Goal: Task Accomplishment & Management: Complete application form

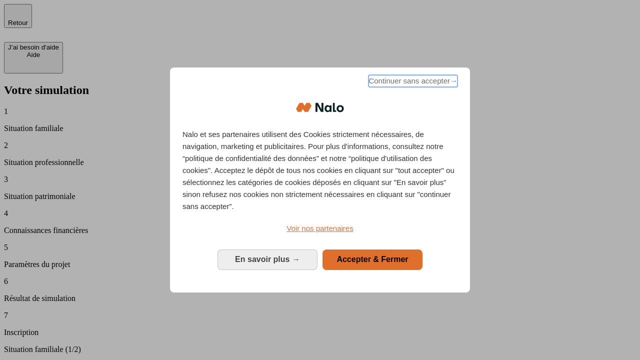
click at [412, 83] on span "Continuer sans accepter →" at bounding box center [413, 81] width 89 height 12
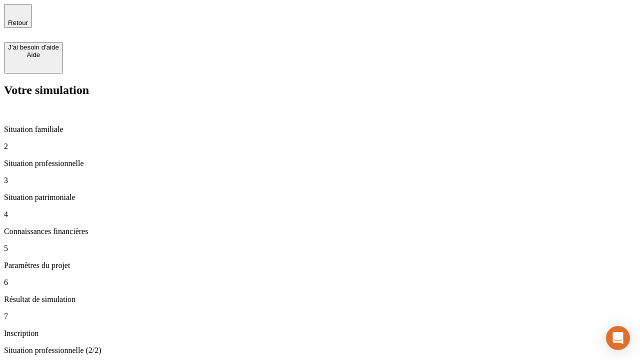
type input "70 000"
type input "1 000"
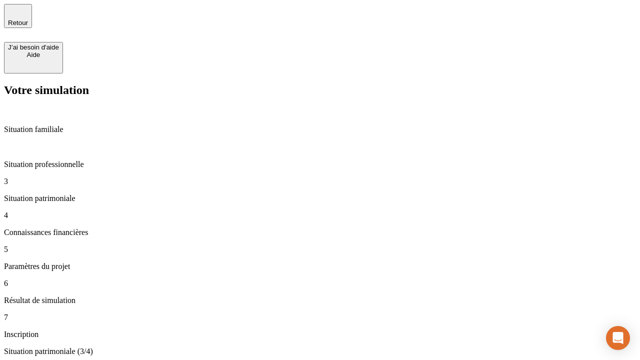
type input "800"
type input "6"
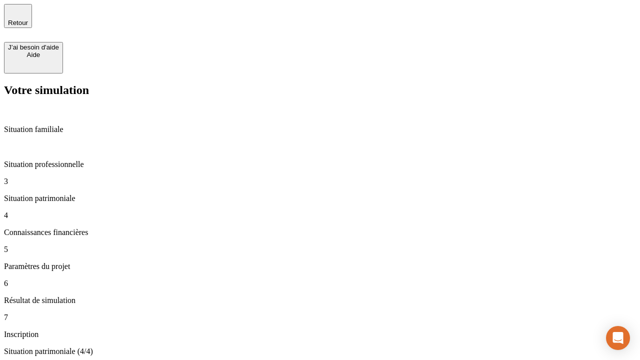
type input "400"
type input "3"
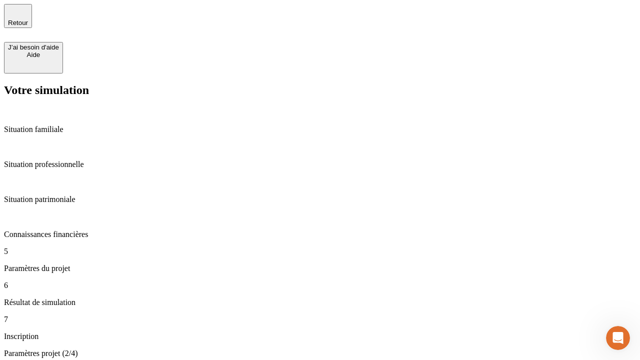
type input "35"
type input "500"
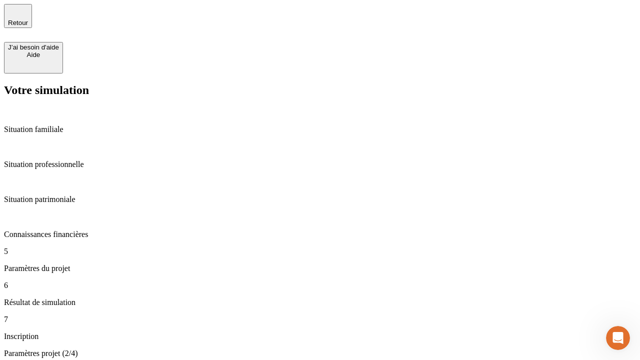
type input "640"
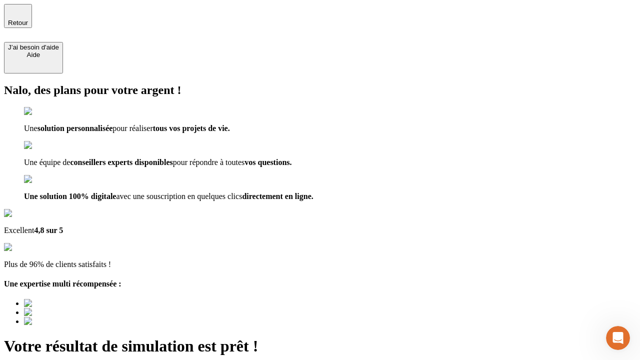
type input "[EMAIL_ADDRESS][DOMAIN_NAME]"
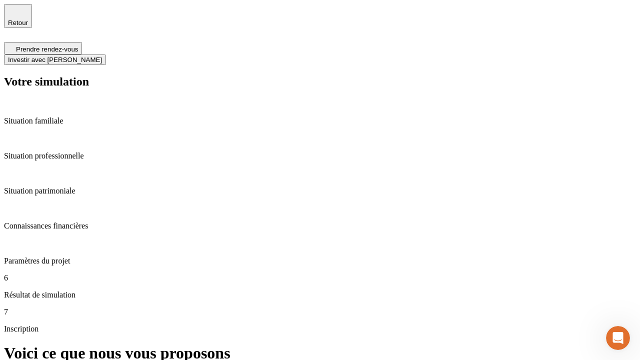
click at [102, 56] on span "Investir avec [PERSON_NAME]" at bounding box center [55, 60] width 94 height 8
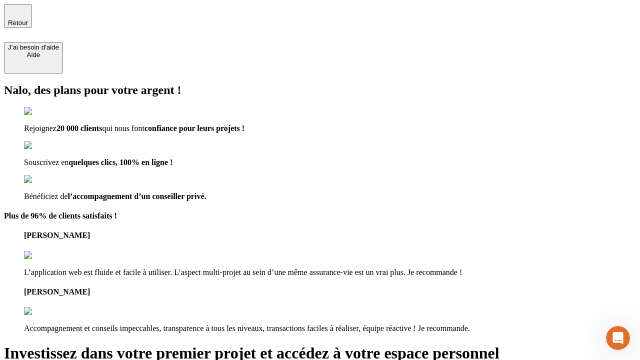
type input "[PERSON_NAME][EMAIL_ADDRESS][DOMAIN_NAME]"
